Goal: Task Accomplishment & Management: Manage account settings

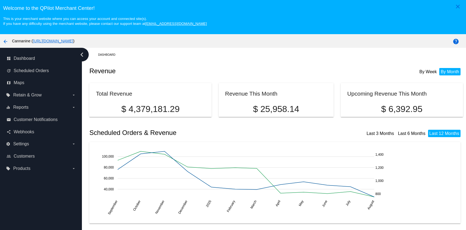
click at [41, 70] on span "Scheduled Orders" at bounding box center [31, 70] width 35 height 5
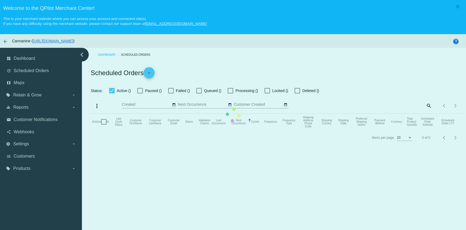
checkbox input "true"
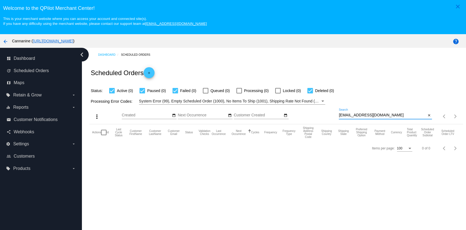
click at [391, 115] on input "[EMAIL_ADDRESS][DOMAIN_NAME]" at bounding box center [382, 115] width 87 height 4
paste input "rcdoiron75@g"
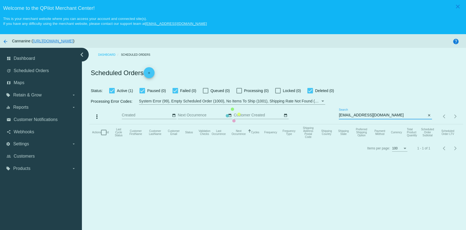
type input "[EMAIL_ADDRESS][DOMAIN_NAME]"
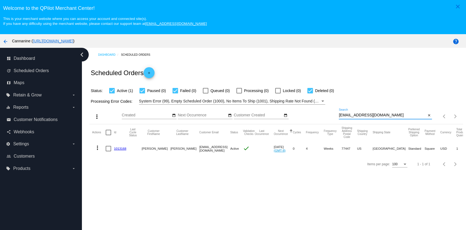
click at [97, 147] on mat-icon "more_vert" at bounding box center [97, 147] width 7 height 7
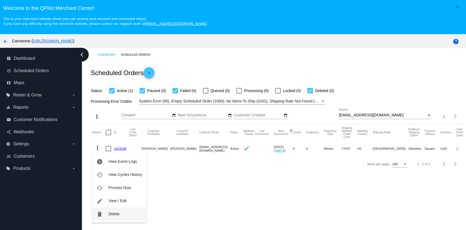
click at [115, 212] on span "Delete" at bounding box center [113, 214] width 11 height 4
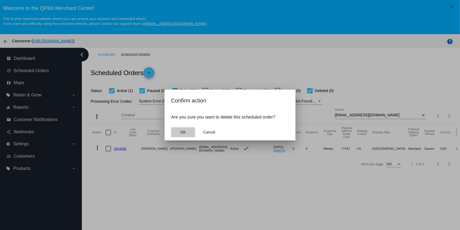
click at [181, 133] on span "OK" at bounding box center [182, 132] width 5 height 4
